Goal: Answer question/provide support: Ask a question

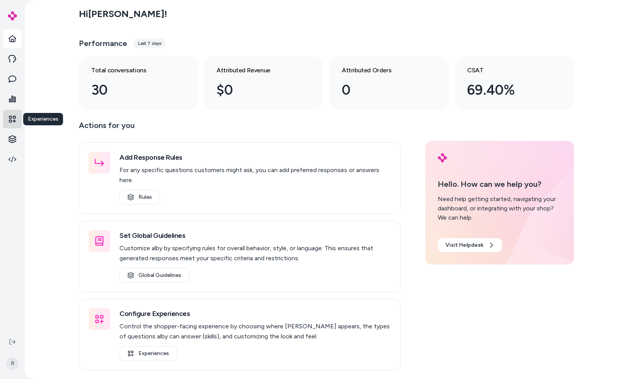
click at [16, 119] on link at bounding box center [12, 119] width 19 height 19
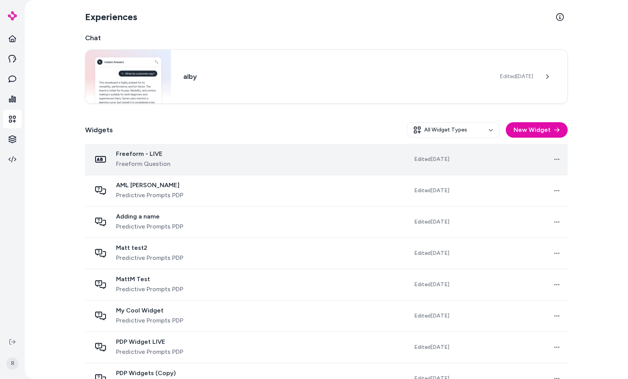
click at [252, 154] on td at bounding box center [308, 159] width 112 height 31
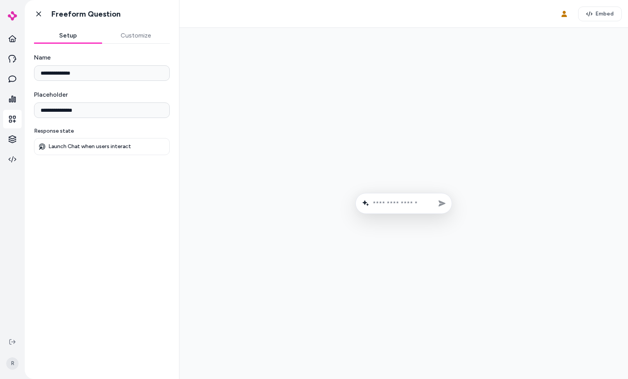
click at [391, 197] on form at bounding box center [403, 203] width 97 height 21
type input "*"
type input "**********"
click at [435, 197] on button "Send message" at bounding box center [441, 203] width 13 height 13
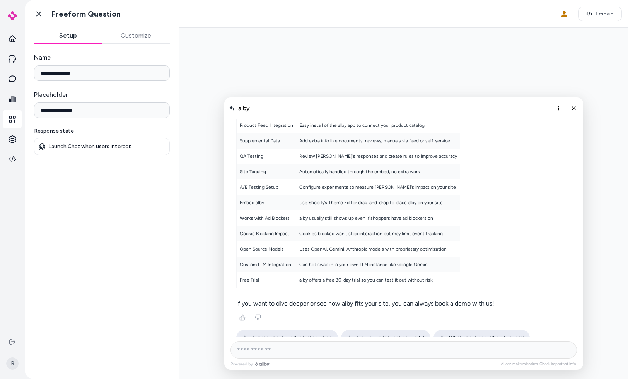
scroll to position [984, 0]
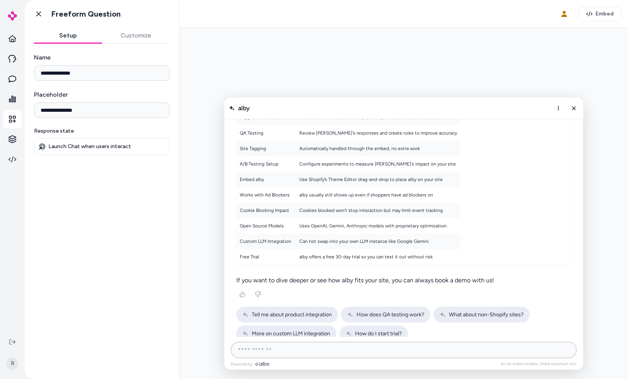
click at [287, 347] on input "AI Shopping Assistant" at bounding box center [403, 349] width 346 height 17
type input "**********"
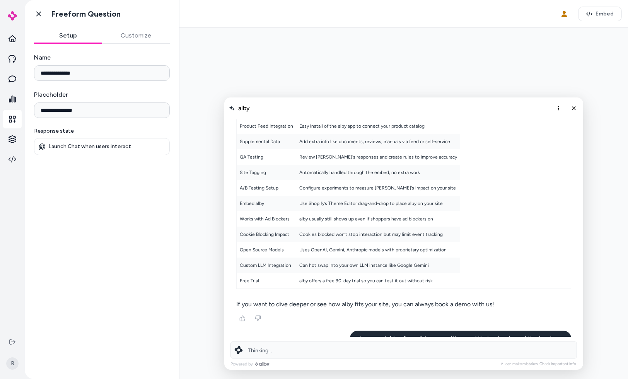
click at [324, 260] on div "Sure! Here's a casual rundown of [PERSON_NAME]'s key features in a table for yo…" at bounding box center [403, 192] width 335 height 233
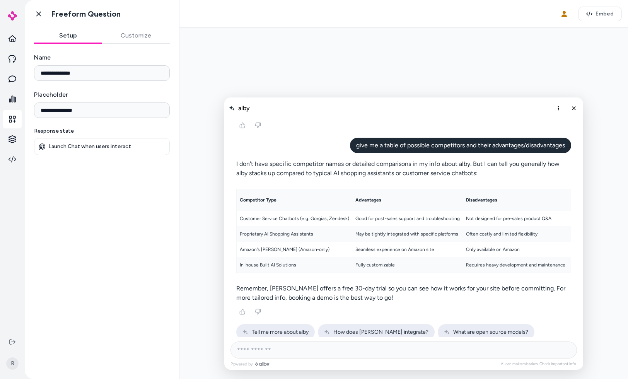
scroll to position [1176, 0]
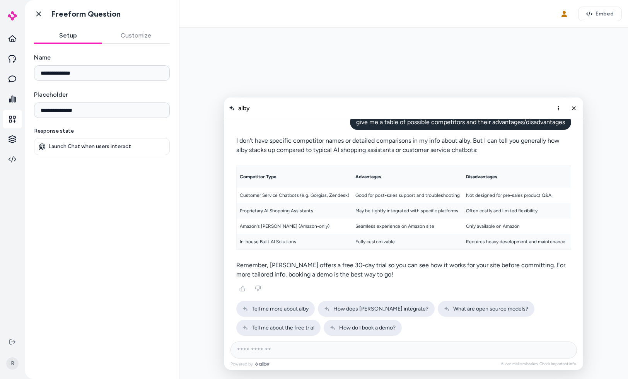
click at [170, 299] on div "**********" at bounding box center [102, 207] width 154 height 326
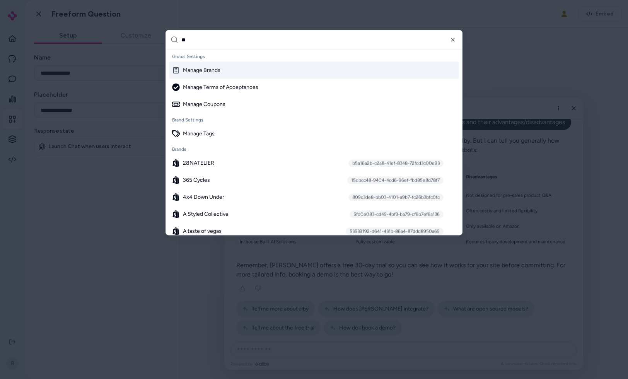
type input "***"
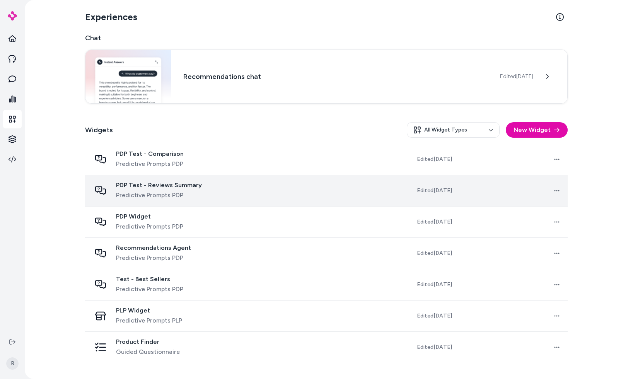
click at [189, 185] on span "PDP Test - Reviews Summary" at bounding box center [159, 185] width 86 height 8
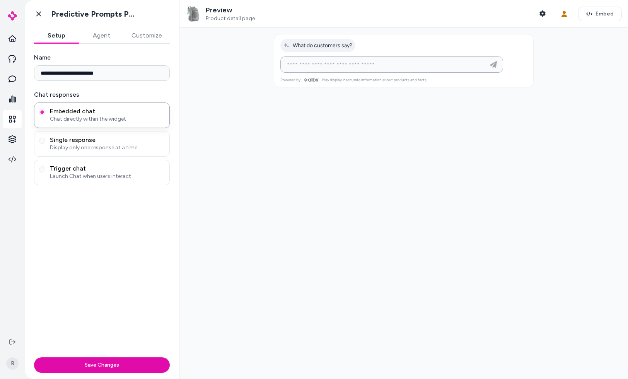
click at [401, 69] on input at bounding box center [383, 64] width 203 height 9
type input "*"
type input "**********"
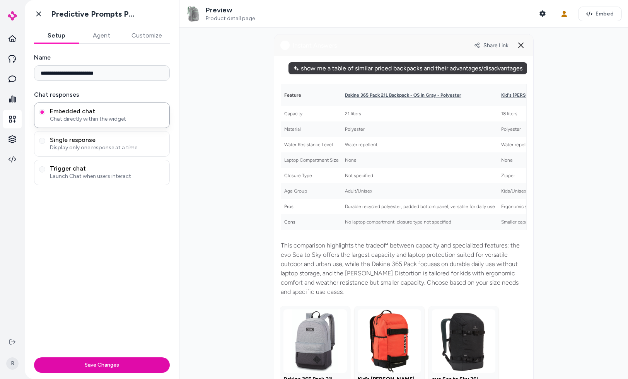
click at [357, 166] on td "None" at bounding box center [420, 159] width 156 height 15
click at [347, 91] on th "Kid's Burton Distortion 18L Backpack 2026 in Red" at bounding box center [458, 95] width 223 height 22
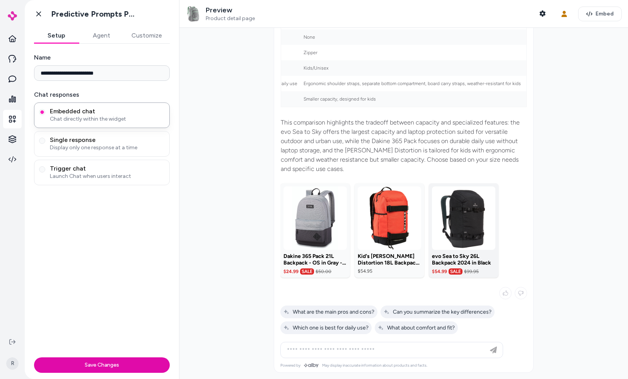
scroll to position [128, 0]
click at [394, 123] on p "This comparison highlights the tradeoff between capacity and specialized featur…" at bounding box center [404, 146] width 246 height 56
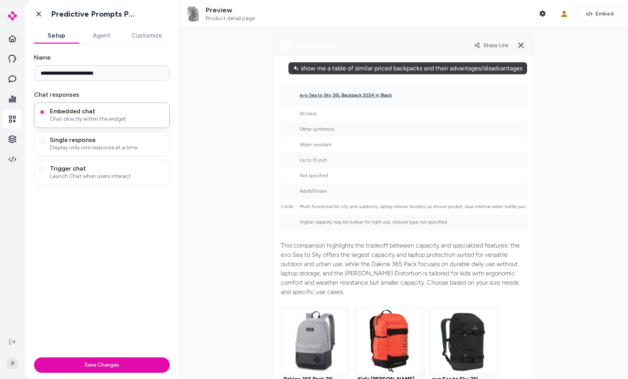
scroll to position [0, 0]
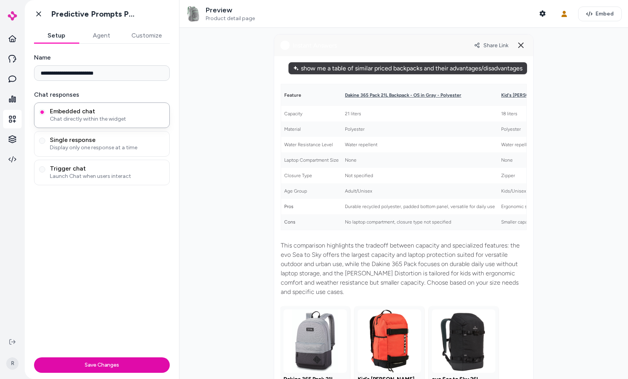
click at [355, 118] on td "21 liters" at bounding box center [420, 113] width 156 height 15
drag, startPoint x: 382, startPoint y: 119, endPoint x: 496, endPoint y: 116, distance: 114.0
click at [444, 117] on td "21 liters" at bounding box center [420, 113] width 156 height 15
drag, startPoint x: 351, startPoint y: 227, endPoint x: 351, endPoint y: 173, distance: 53.7
click at [351, 175] on tbody "Capacity 21 liters 18 liters 26 liters Material Polyester Polyester Other synth…" at bounding box center [621, 168] width 681 height 124
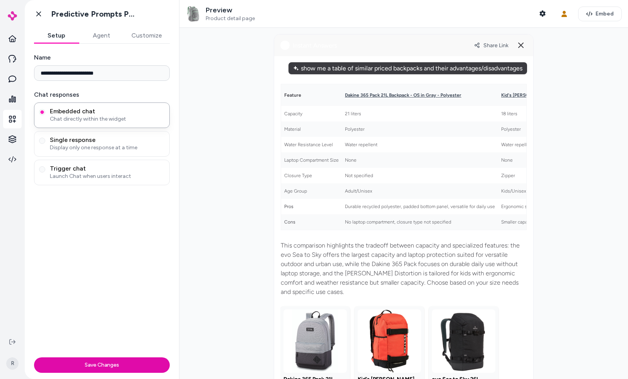
click at [354, 176] on td "Not specified" at bounding box center [420, 175] width 156 height 15
